Goal: Task Accomplishment & Management: Use online tool/utility

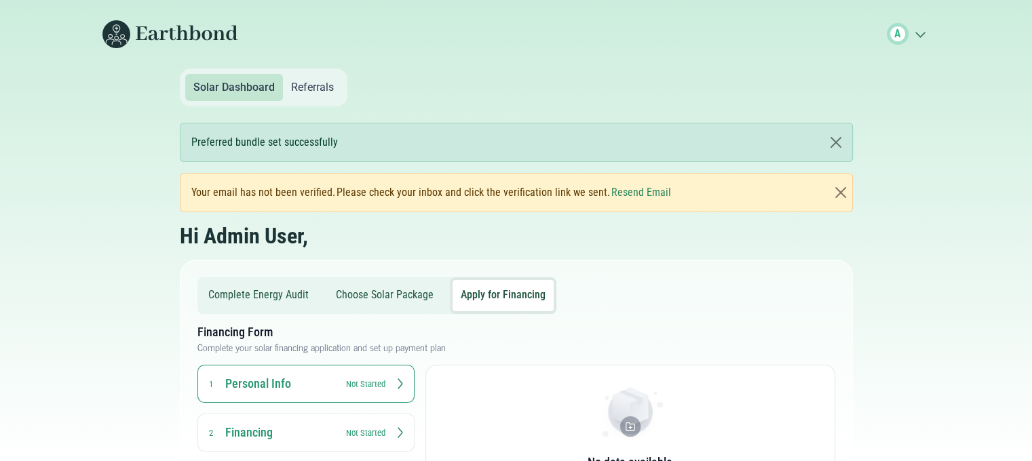
click at [369, 312] on div "Complete Energy Audit Choose Solar Package Apply for Financing" at bounding box center [376, 296] width 359 height 37
click at [383, 300] on button "Choose Solar Package" at bounding box center [385, 295] width 114 height 31
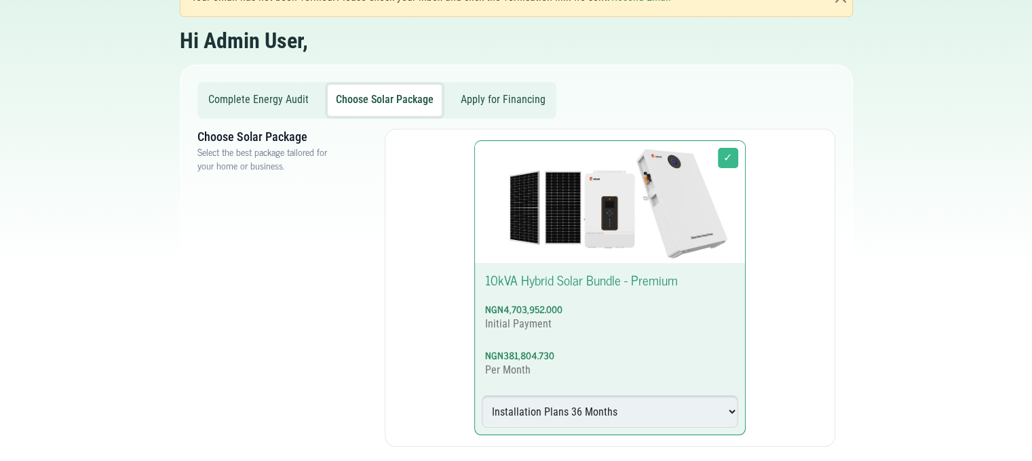
scroll to position [219, 0]
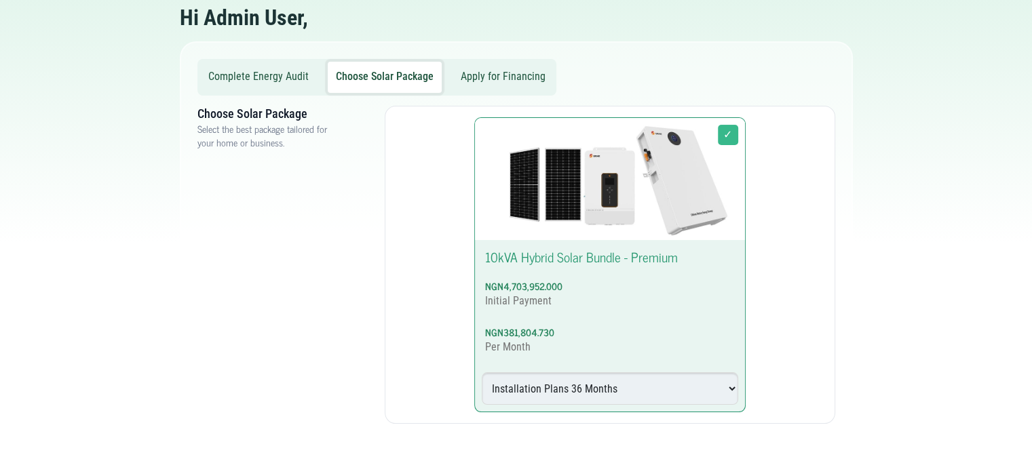
click at [483, 77] on button "Apply for Financing" at bounding box center [503, 77] width 101 height 31
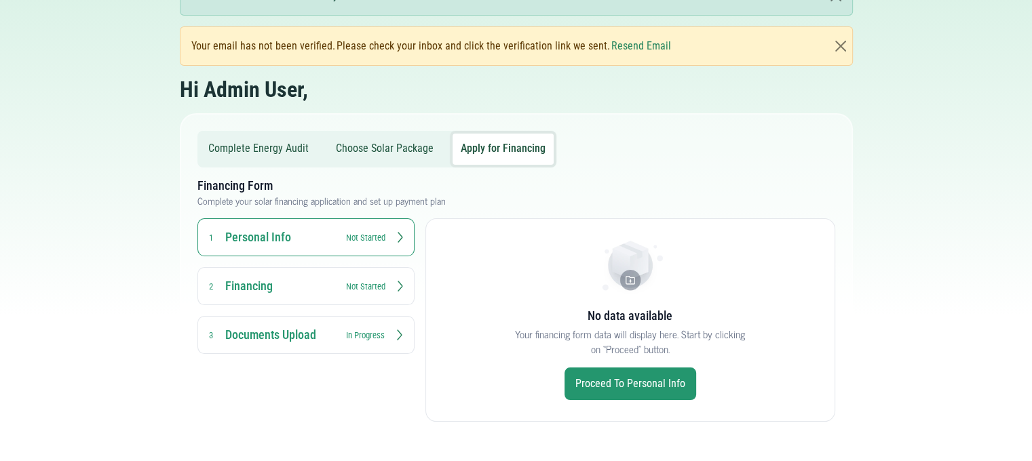
scroll to position [145, 0]
